Goal: Check status: Check status

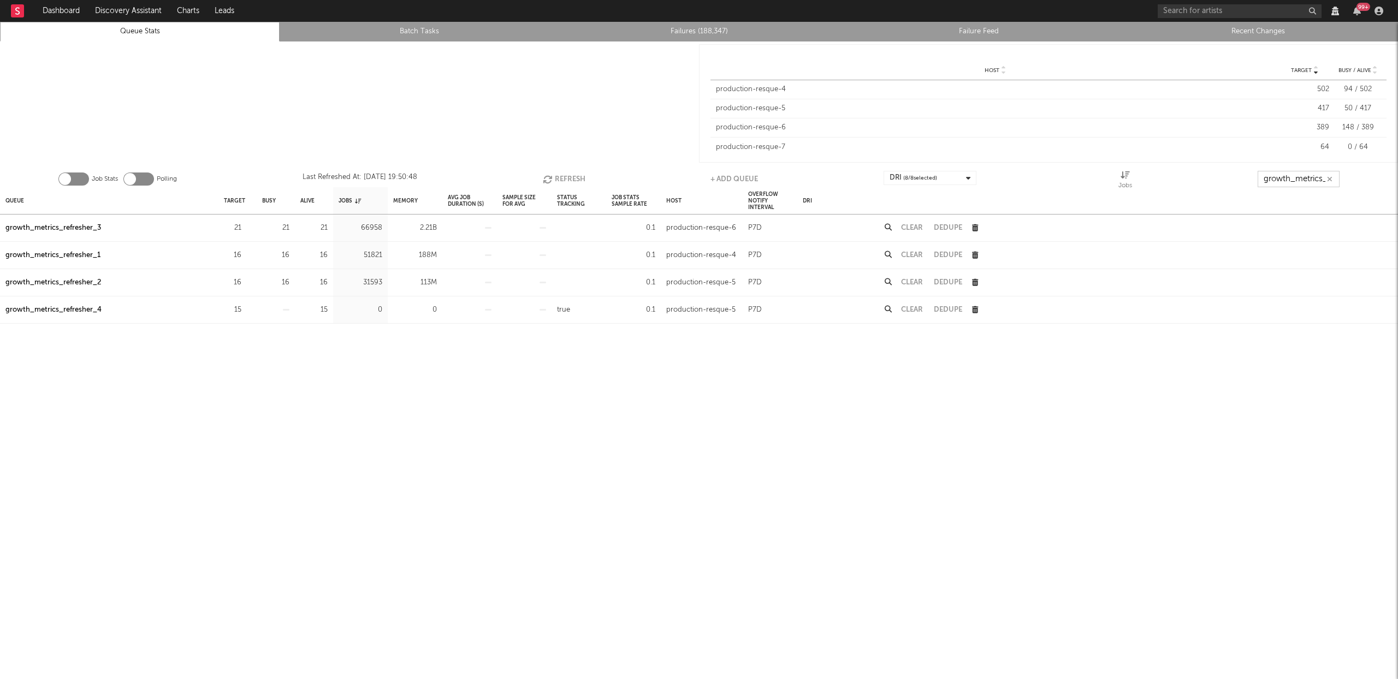
click at [1304, 176] on input "growth_metrics_refresh" at bounding box center [1299, 179] width 82 height 16
type input "nielsen_l"
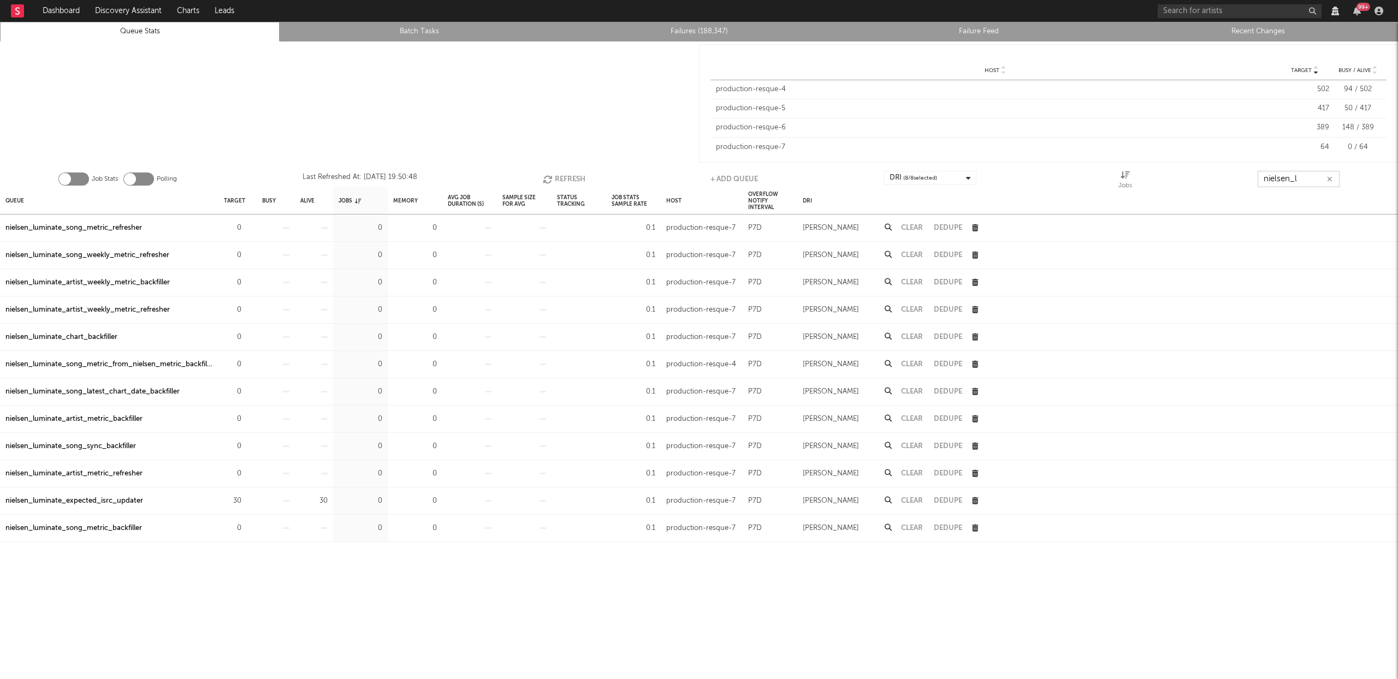
click at [555, 180] on button "Refresh" at bounding box center [564, 179] width 43 height 16
click at [569, 179] on button "Refresh" at bounding box center [564, 179] width 43 height 16
click at [1331, 180] on icon "button" at bounding box center [1329, 179] width 5 height 7
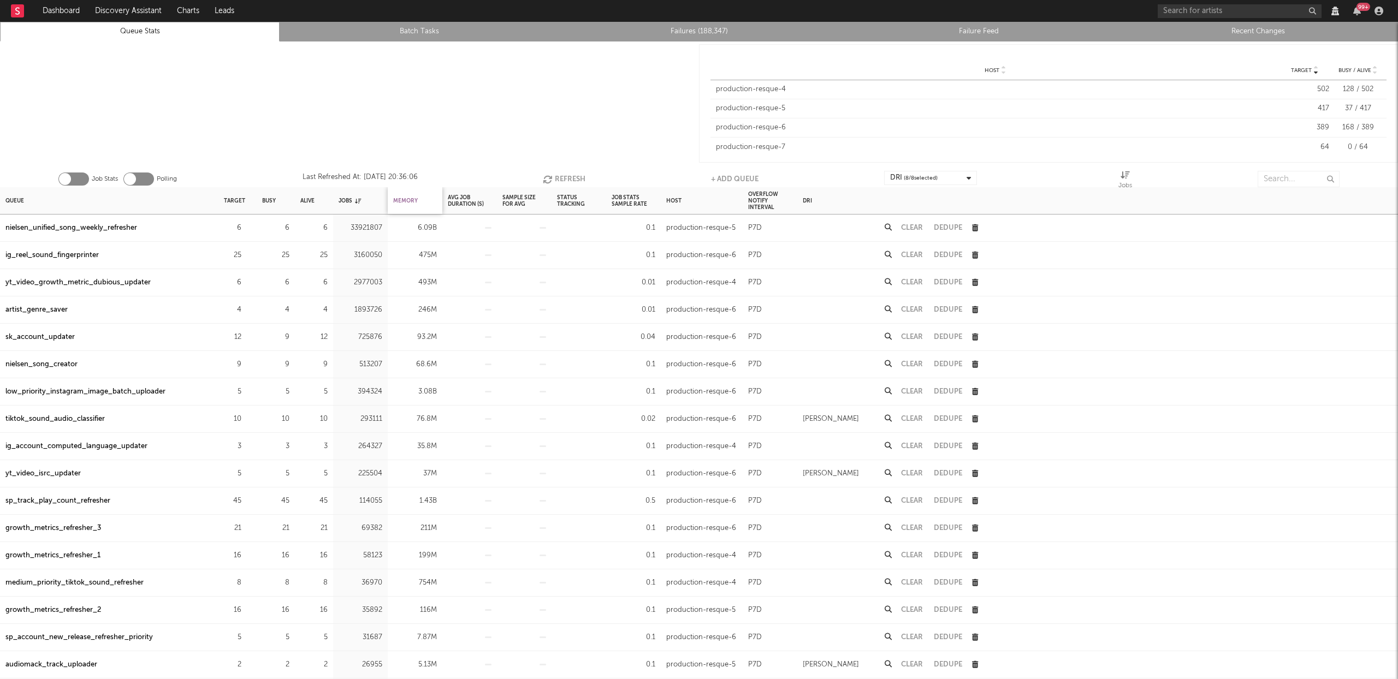
click at [409, 199] on div "Memory" at bounding box center [405, 200] width 25 height 23
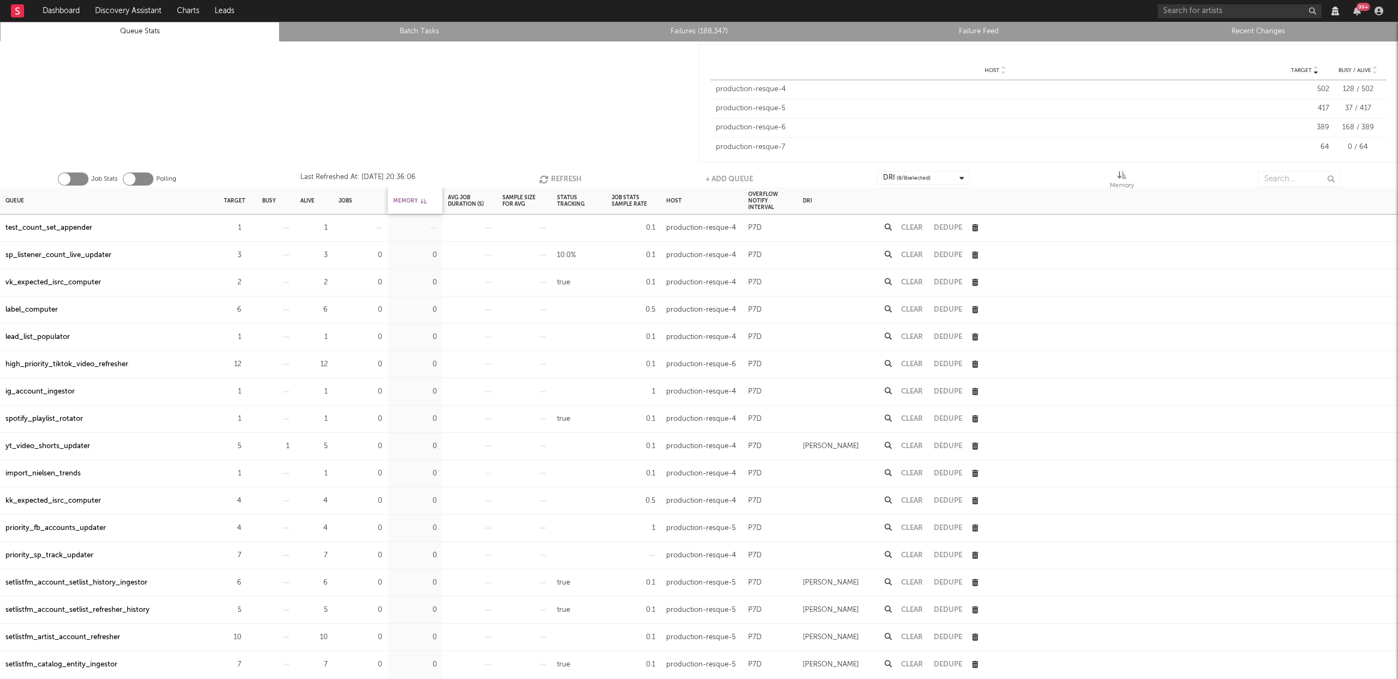
click at [409, 199] on div "Memory" at bounding box center [409, 200] width 33 height 23
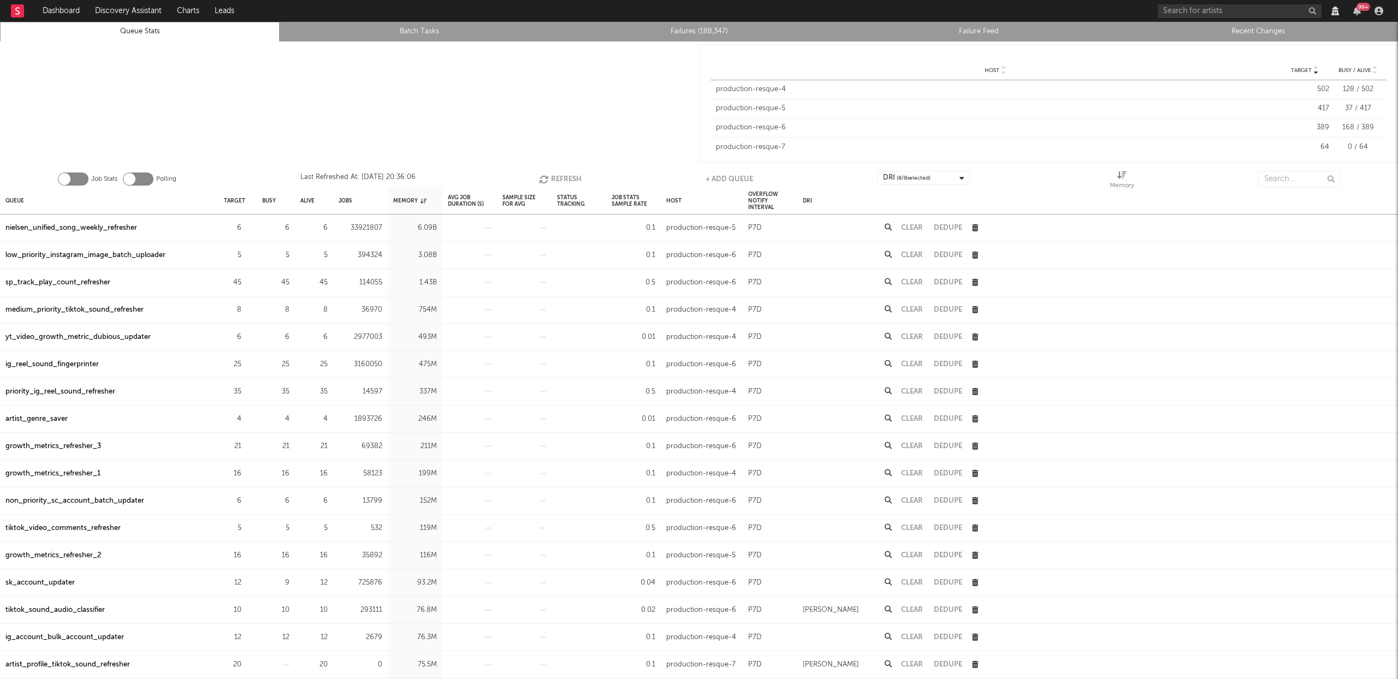
click at [83, 250] on div "low_priority_instagram_image_batch_uploader" at bounding box center [85, 255] width 160 height 13
click at [1276, 183] on input "text" at bounding box center [1299, 179] width 82 height 16
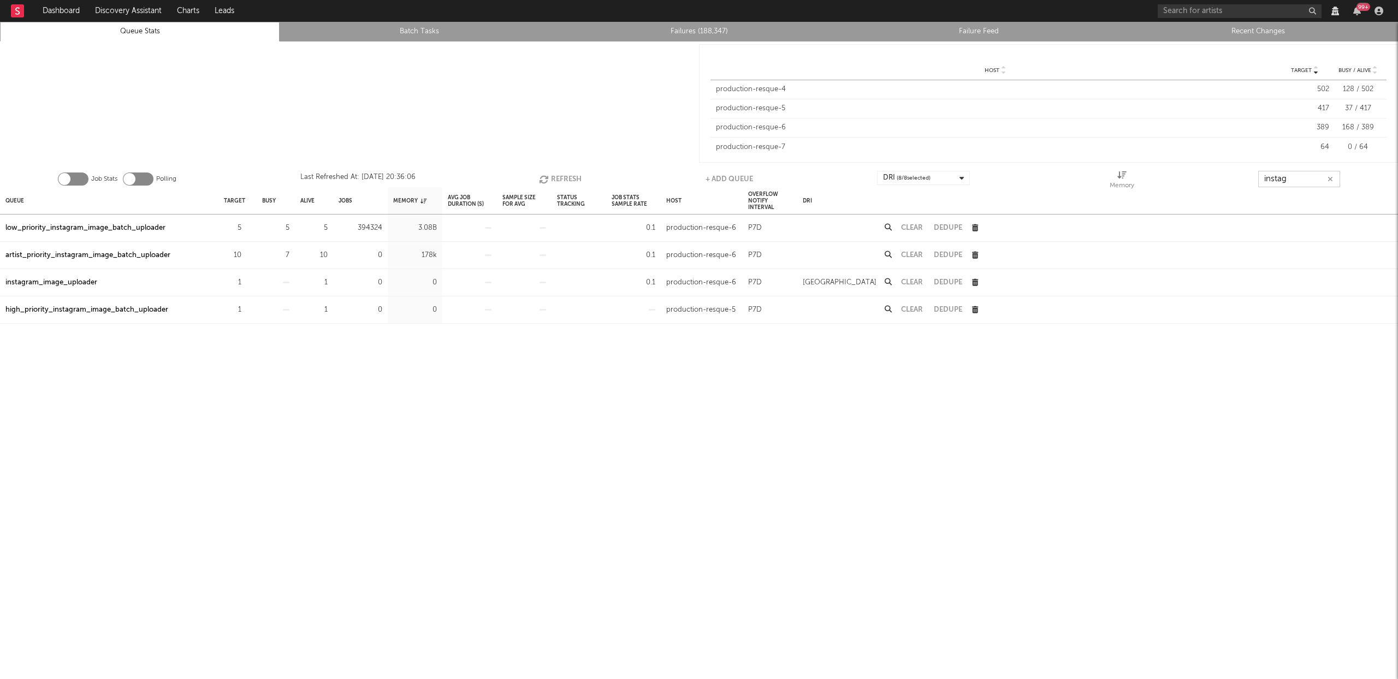
type input "instag"
click at [142, 307] on div "high_priority_instagram_image_batch_uploader" at bounding box center [86, 310] width 163 height 13
click at [888, 226] on icon at bounding box center [888, 227] width 7 height 7
click at [97, 230] on div "low_priority_instagram_image_batch_uploader" at bounding box center [85, 228] width 160 height 13
click at [555, 176] on button "Refresh" at bounding box center [560, 179] width 43 height 16
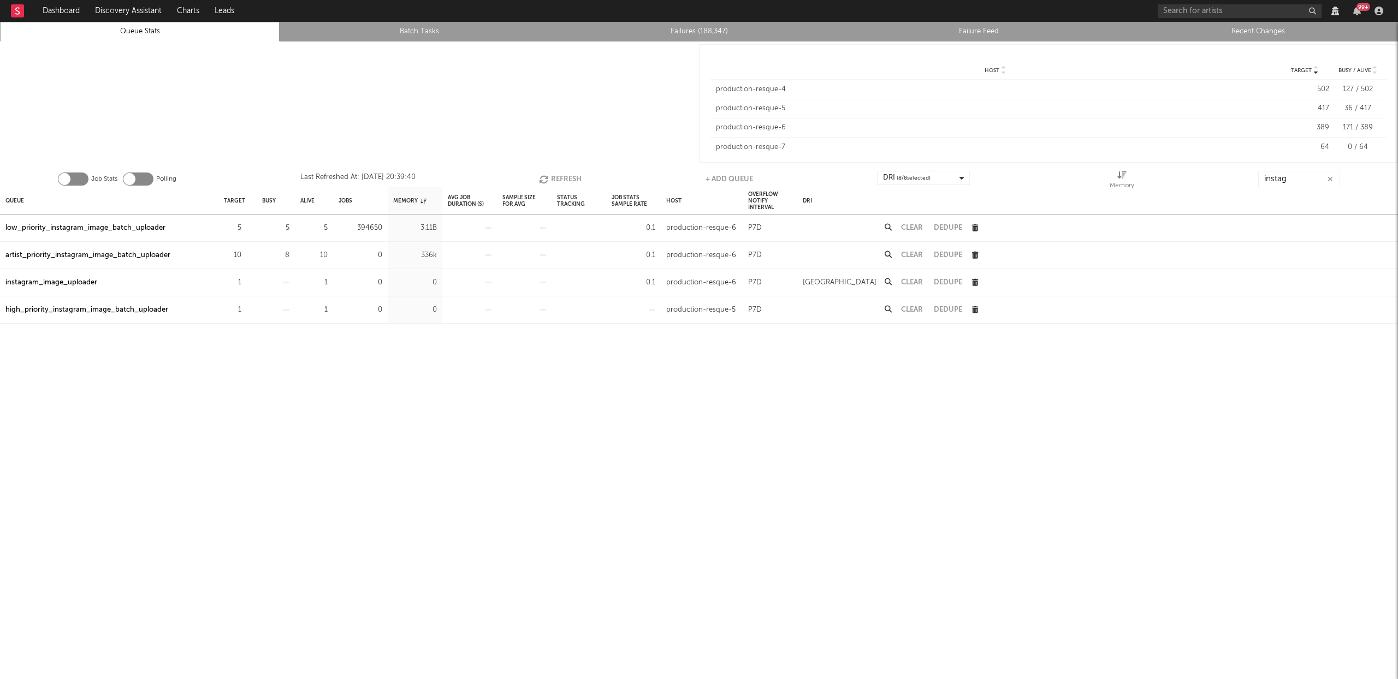
click at [559, 176] on button "Refresh" at bounding box center [560, 179] width 43 height 16
click at [570, 177] on button "Refresh" at bounding box center [560, 179] width 43 height 16
click at [561, 181] on button "Refresh" at bounding box center [560, 179] width 43 height 16
click at [546, 179] on icon "button" at bounding box center [545, 179] width 12 height 9
click at [550, 177] on button "Refresh" at bounding box center [560, 179] width 43 height 16
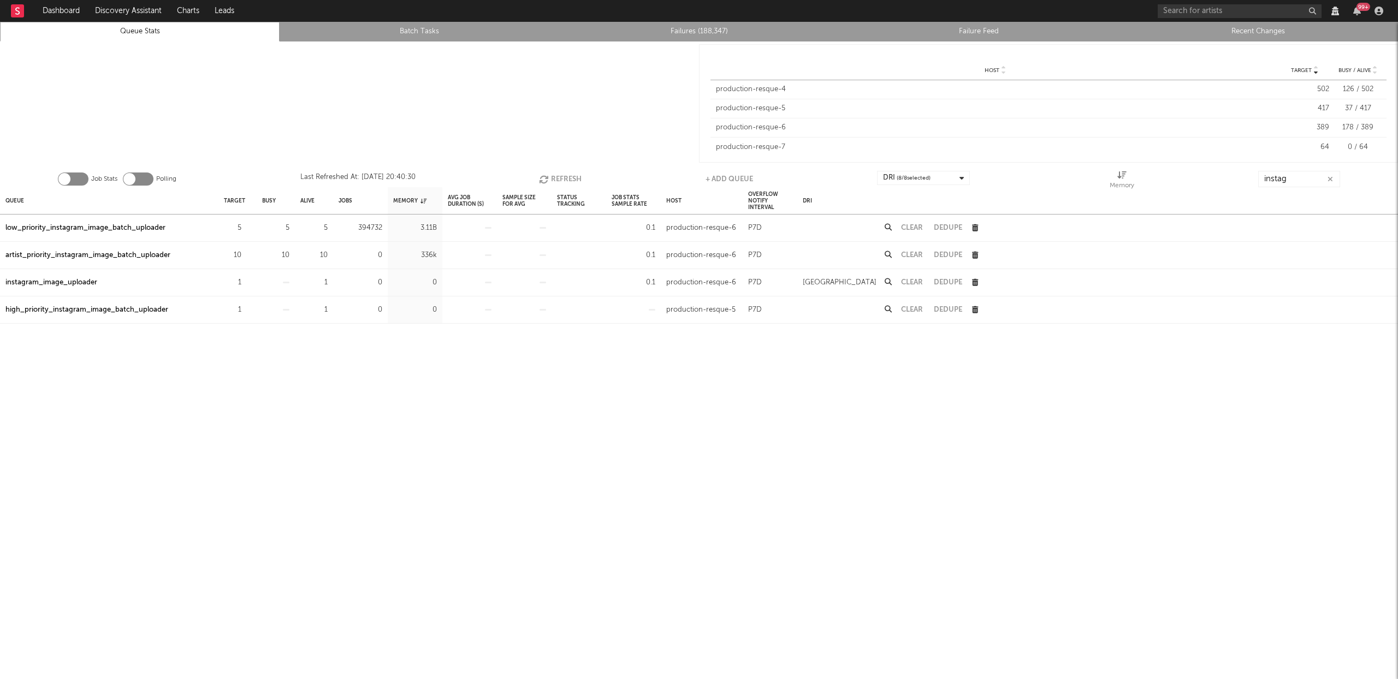
click at [550, 177] on button "Refresh" at bounding box center [560, 179] width 43 height 16
click at [904, 227] on button "Clear" at bounding box center [912, 227] width 22 height 7
click at [556, 178] on button "Refresh" at bounding box center [561, 179] width 43 height 16
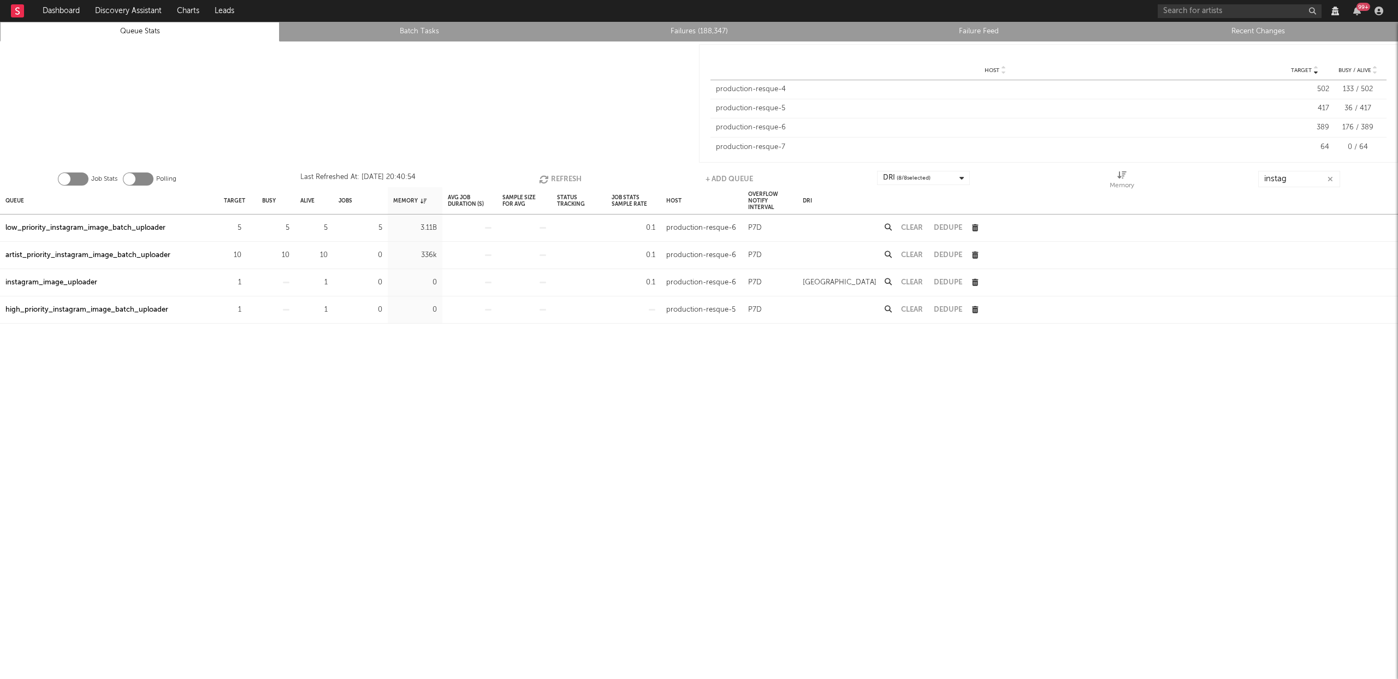
click at [561, 174] on button "Refresh" at bounding box center [560, 179] width 43 height 16
click at [562, 175] on button "Refresh" at bounding box center [560, 179] width 43 height 16
click at [562, 175] on button "Refresh" at bounding box center [559, 179] width 43 height 16
click at [571, 177] on button "Refresh" at bounding box center [559, 179] width 43 height 16
